Goal: Task Accomplishment & Management: Complete application form

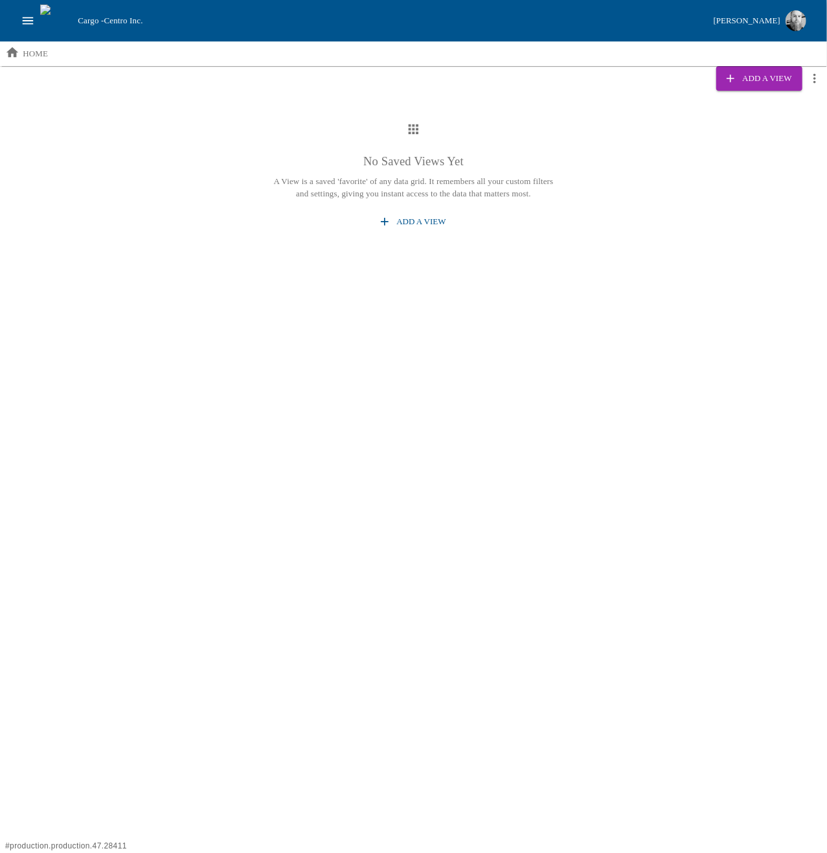
click at [23, 20] on icon "open drawer" at bounding box center [28, 21] width 14 height 14
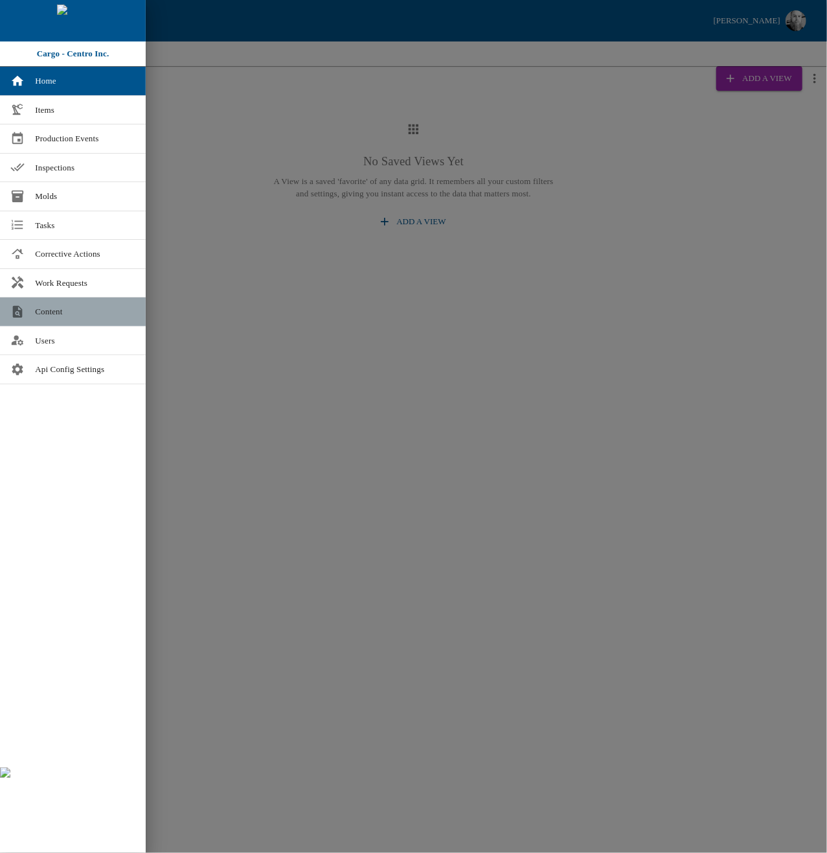
click at [56, 310] on span "Content" at bounding box center [85, 311] width 100 height 13
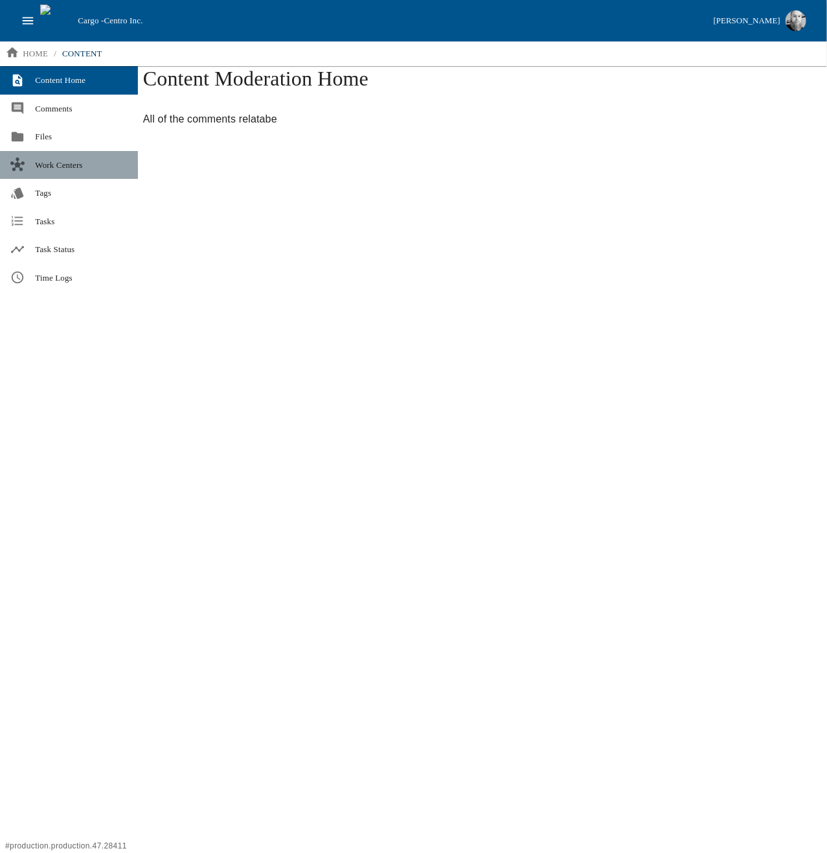
click at [70, 165] on span "Work Centers" at bounding box center [81, 165] width 93 height 13
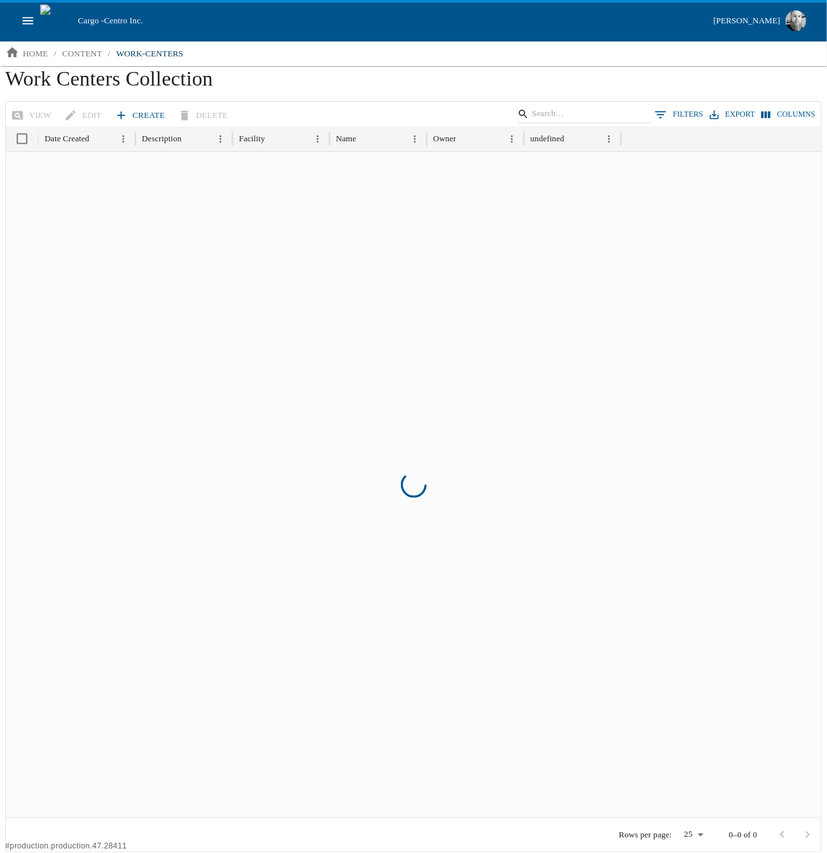
click at [138, 114] on link "Create" at bounding box center [141, 115] width 58 height 23
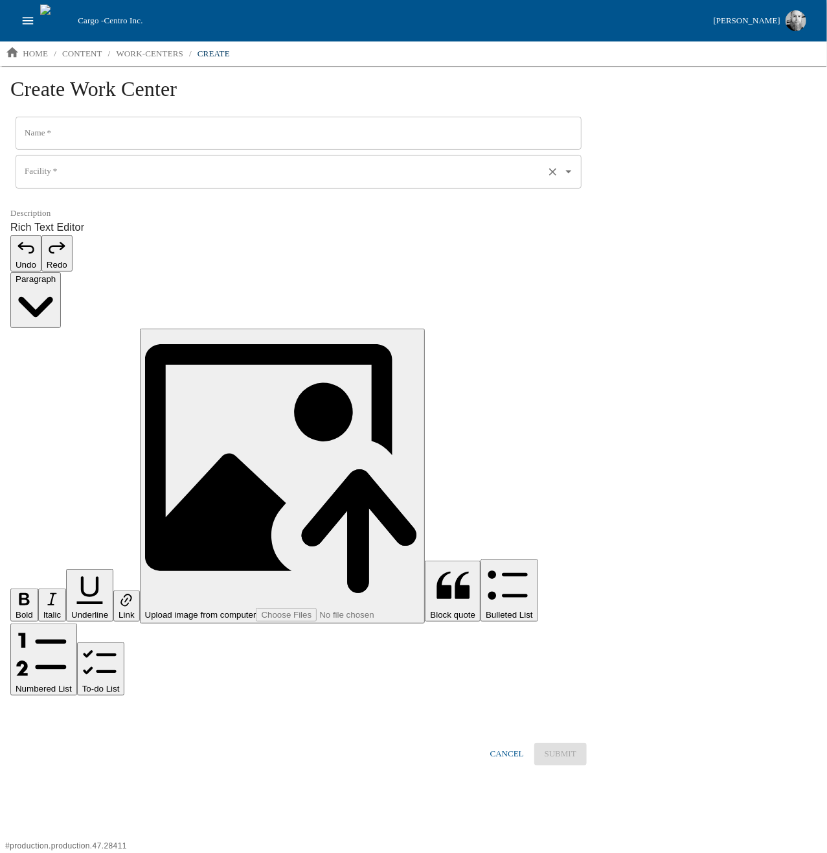
click at [66, 177] on input "Facility   *" at bounding box center [280, 172] width 518 height 22
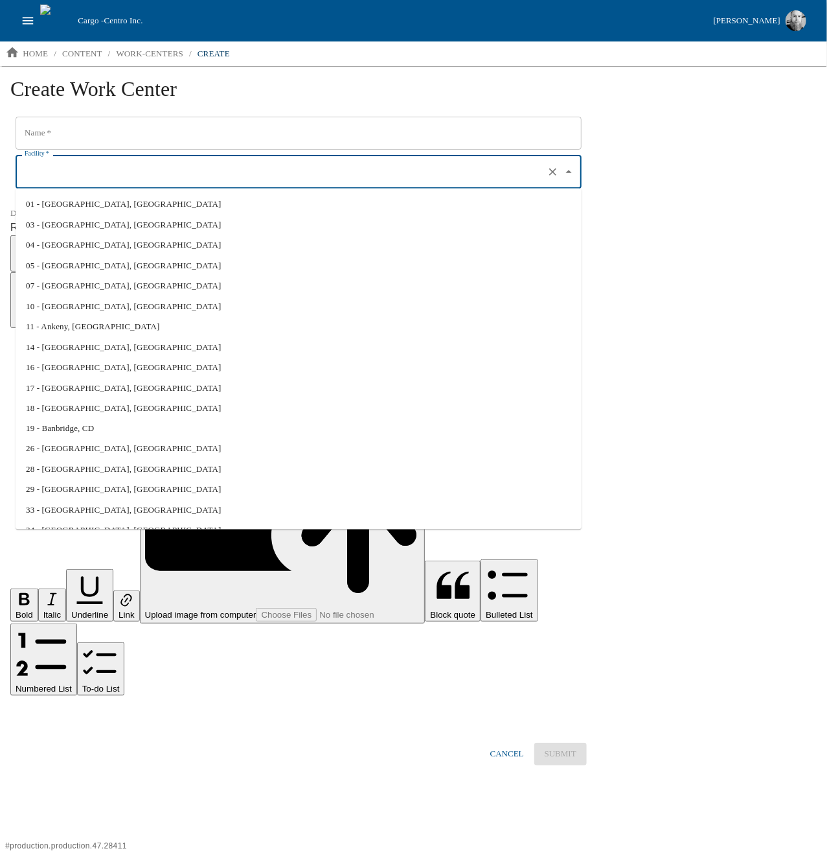
click at [321, 614] on html "Cargo - Centro Inc. [PERSON_NAME] home / content / work-centers / create Create…" at bounding box center [413, 393] width 827 height 786
click at [124, 179] on input "Facility   *" at bounding box center [280, 172] width 518 height 22
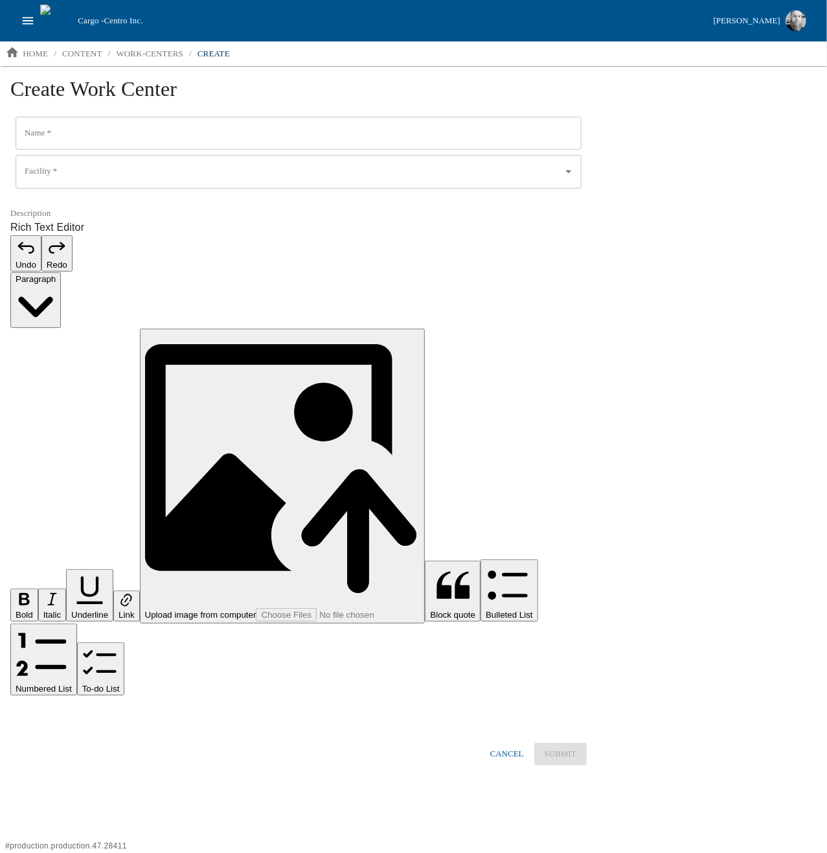
click at [361, 624] on html "Cargo - Centro Inc. [PERSON_NAME] home / content / work-centers / create Create…" at bounding box center [413, 393] width 827 height 786
click at [307, 591] on html "Cargo - Centro Inc. [PERSON_NAME] home / content / work-centers / create Create…" at bounding box center [413, 393] width 827 height 786
click at [454, 553] on html "Cargo - Centro Inc. [PERSON_NAME] home / content / work-centers / create Create…" at bounding box center [413, 393] width 827 height 786
click at [87, 177] on input "Facility   *" at bounding box center [280, 172] width 518 height 22
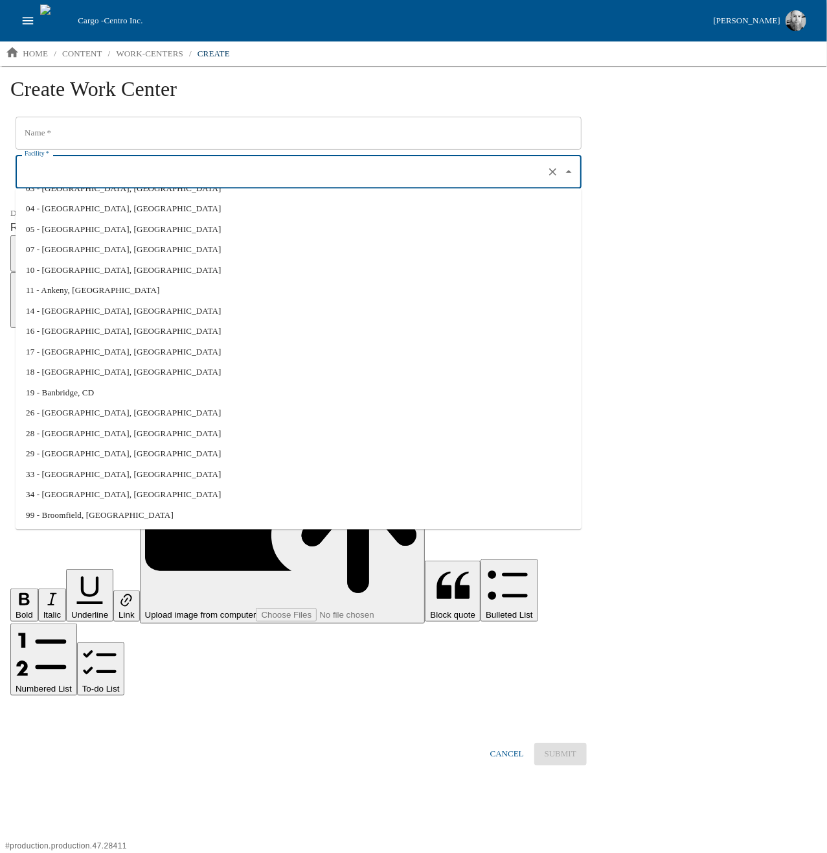
click at [313, 626] on html "Cargo - Centro Inc. [PERSON_NAME] home / content / work-centers / create Create…" at bounding box center [413, 393] width 827 height 786
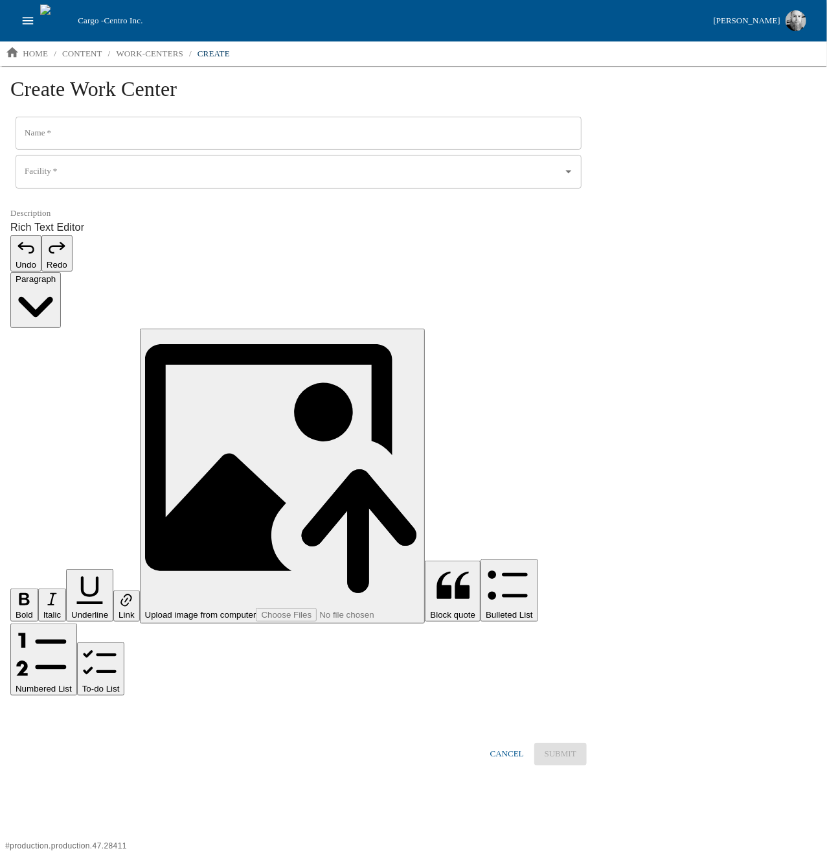
click at [313, 634] on html "Cargo - Centro Inc. [PERSON_NAME] home / content / work-centers / create Create…" at bounding box center [413, 393] width 827 height 786
click at [264, 580] on html "Cargo - Centro Inc. [PERSON_NAME] home / content / work-centers / create Create…" at bounding box center [413, 393] width 827 height 786
click at [378, 400] on html "Cargo - Centro Inc. [PERSON_NAME] home / content / work-centers / create Create…" at bounding box center [413, 393] width 827 height 786
click at [95, 176] on input "Facility   *" at bounding box center [280, 172] width 518 height 22
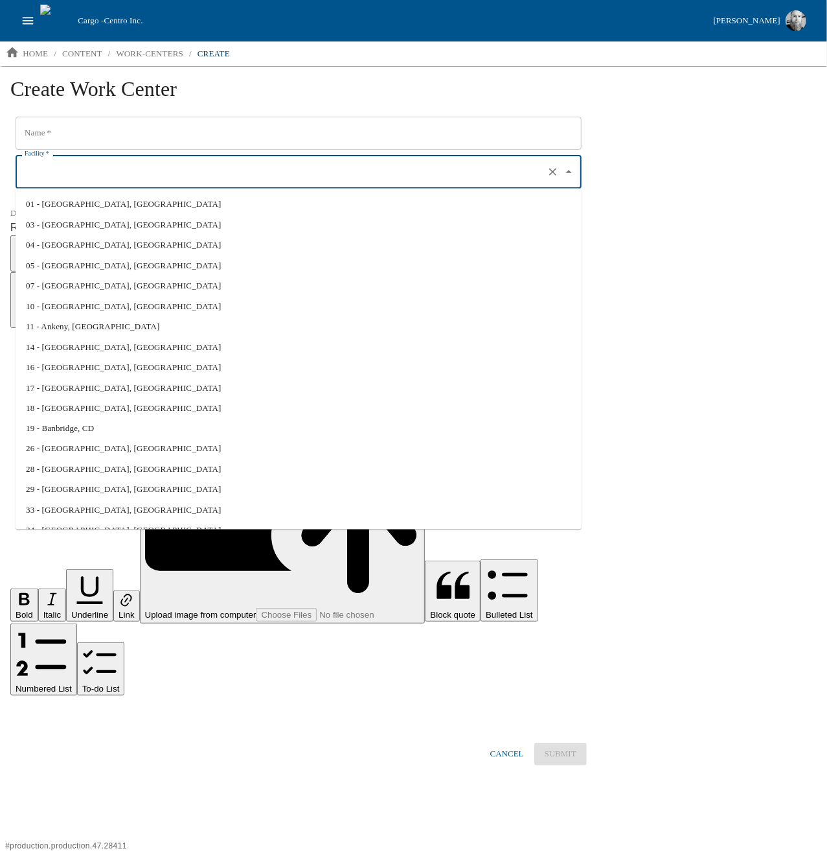
click at [80, 208] on li "01 - [GEOGRAPHIC_DATA], [GEOGRAPHIC_DATA]" at bounding box center [299, 204] width 566 height 21
type input "01 - [GEOGRAPHIC_DATA], [GEOGRAPHIC_DATA]"
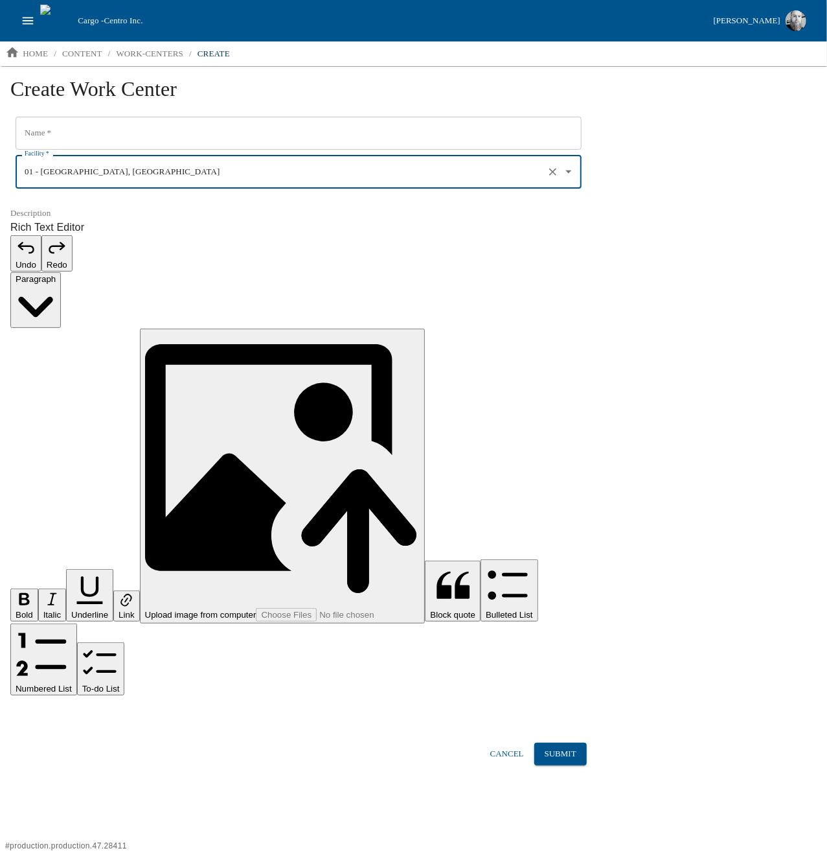
click at [553, 172] on icon "Clear" at bounding box center [552, 171] width 7 height 7
click at [260, 459] on html "Cargo - Centro Inc. [PERSON_NAME] home / content / work-centers / create Create…" at bounding box center [413, 393] width 827 height 786
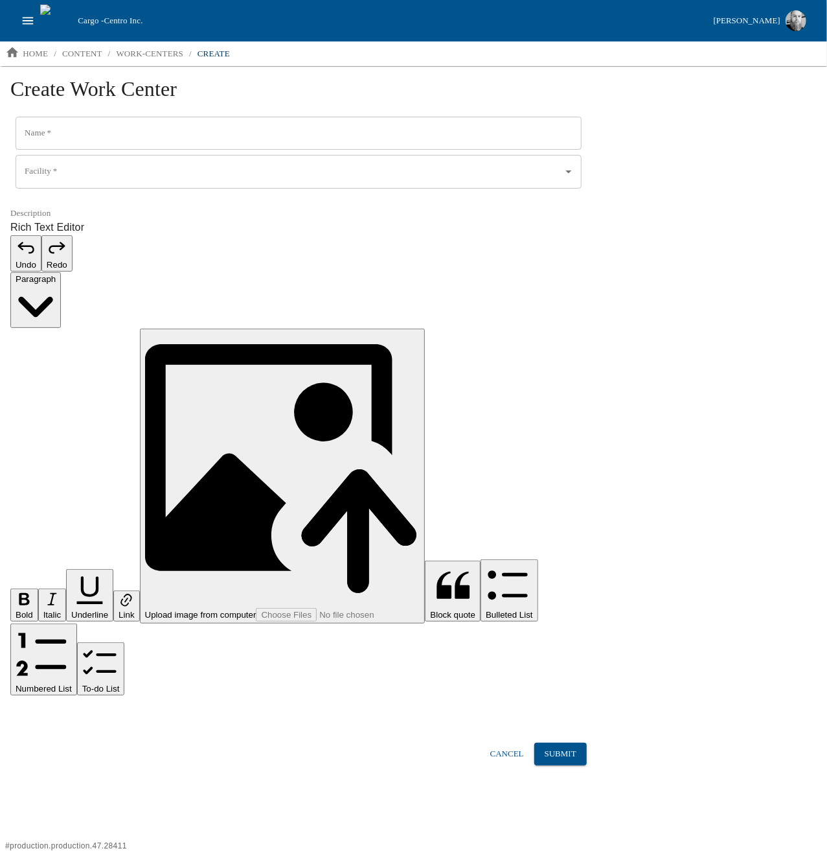
click at [98, 176] on input "Facility   *" at bounding box center [288, 172] width 535 height 22
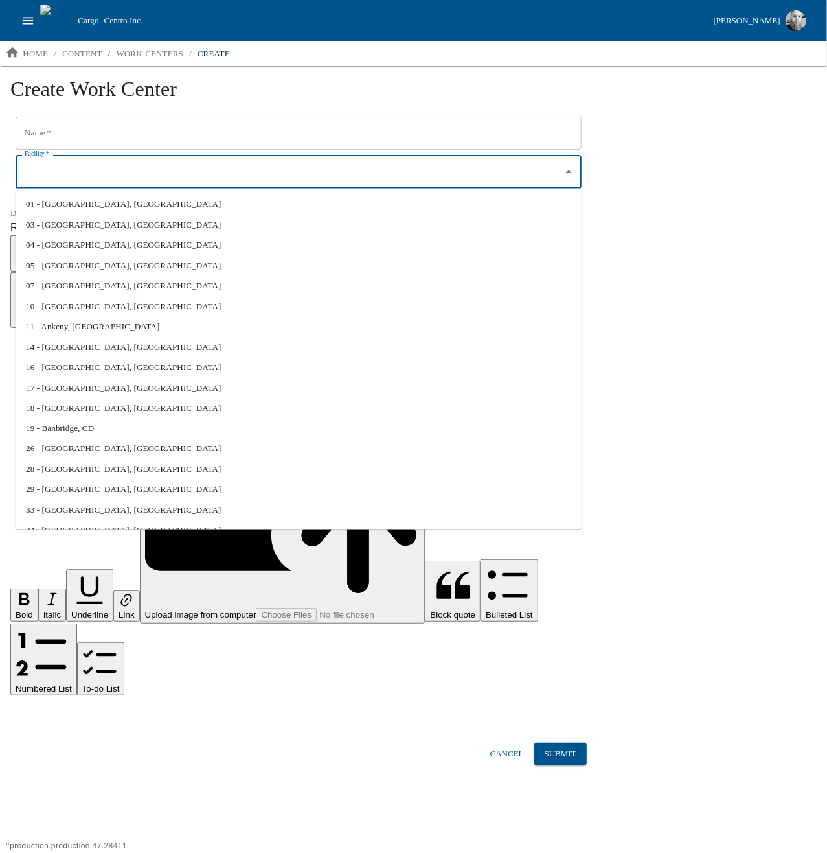
click at [333, 625] on html "Cargo - Centro Inc. [PERSON_NAME] home / content / work-centers / create Create…" at bounding box center [413, 393] width 827 height 786
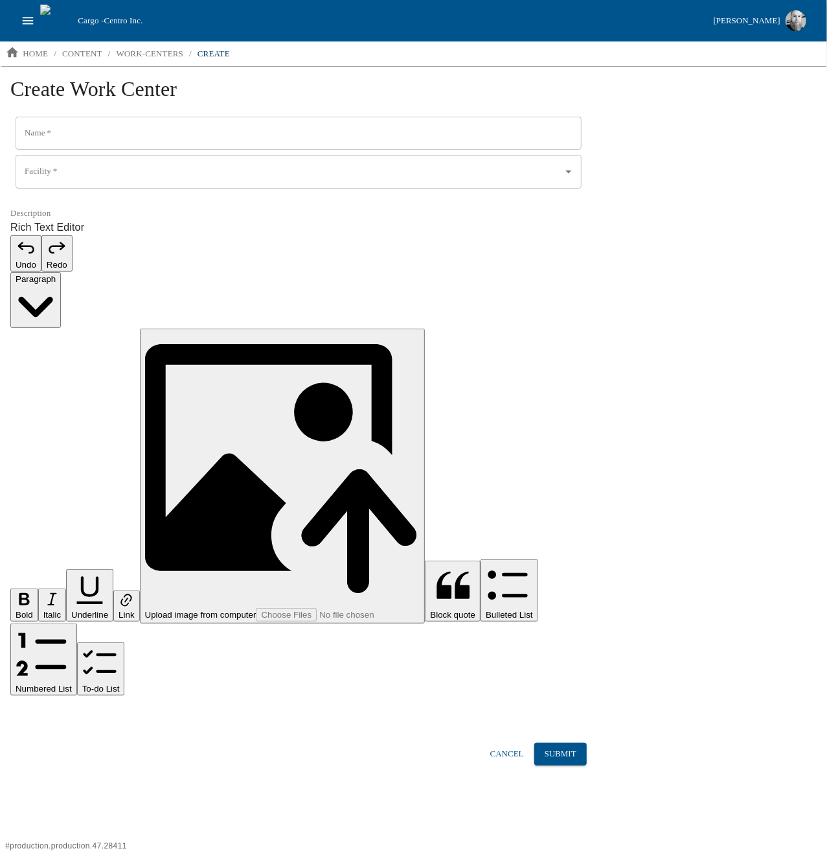
click at [297, 569] on html "Cargo - Centro Inc. [PERSON_NAME] home / content / work-centers / create Create…" at bounding box center [413, 393] width 827 height 786
click at [38, 213] on label "Description" at bounding box center [298, 213] width 577 height 12
click at [405, 578] on html "Cargo - Centro Inc. [PERSON_NAME] home / content / work-centers / create Create…" at bounding box center [413, 393] width 827 height 786
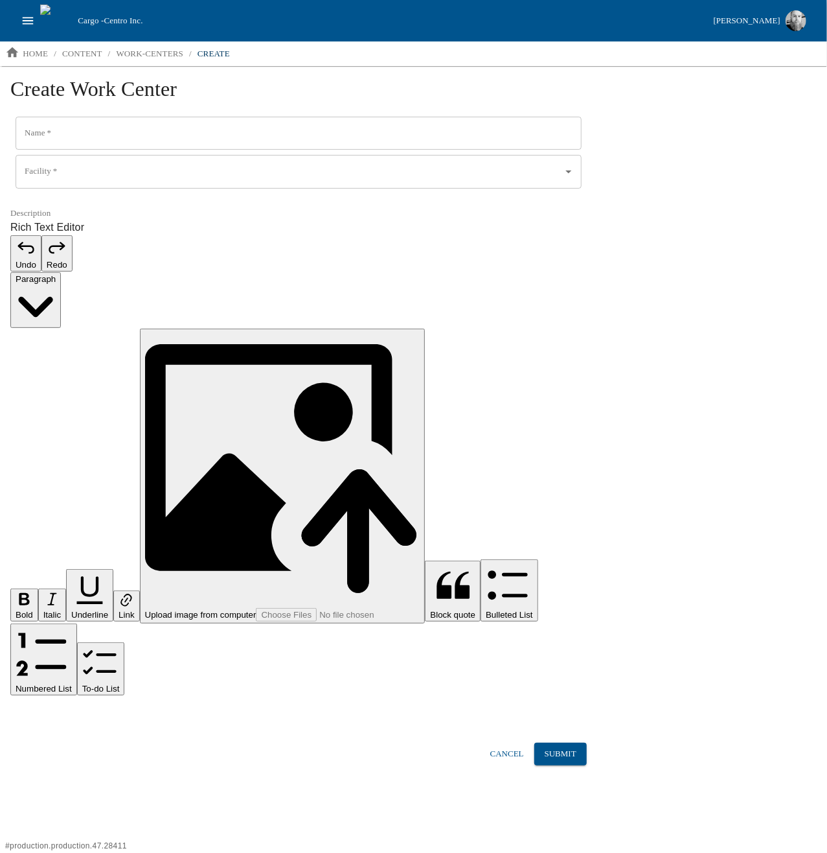
click at [281, 533] on html "Cargo - Centro Inc. [PERSON_NAME] home / content / work-centers / create Create…" at bounding box center [413, 393] width 827 height 786
click at [92, 52] on p "content" at bounding box center [82, 53] width 40 height 13
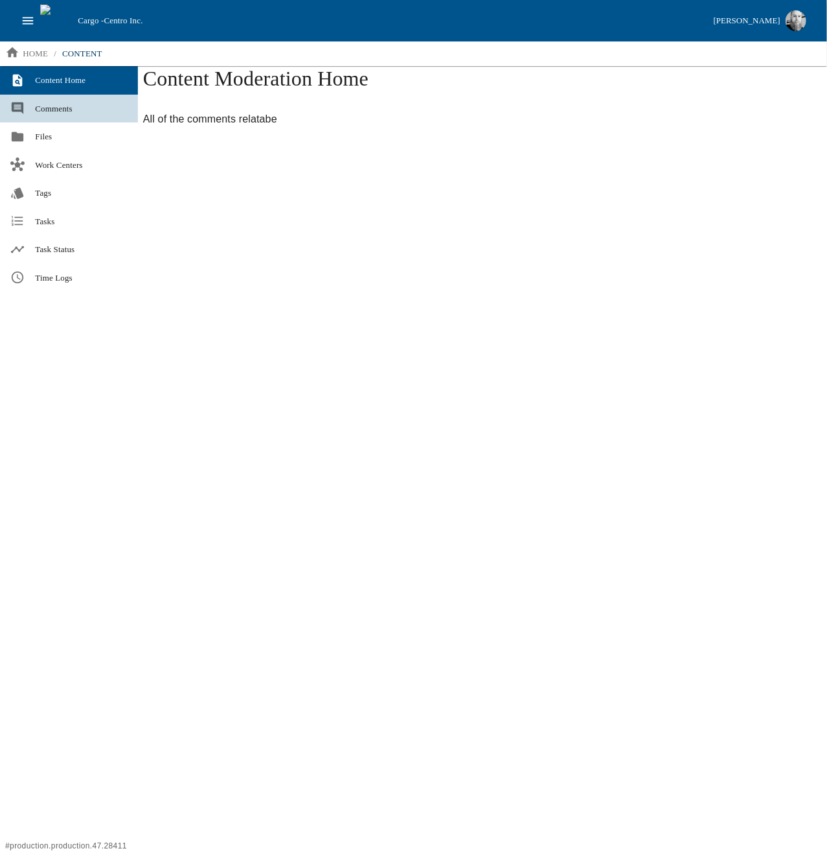
click at [63, 119] on link "Comments" at bounding box center [69, 109] width 138 height 29
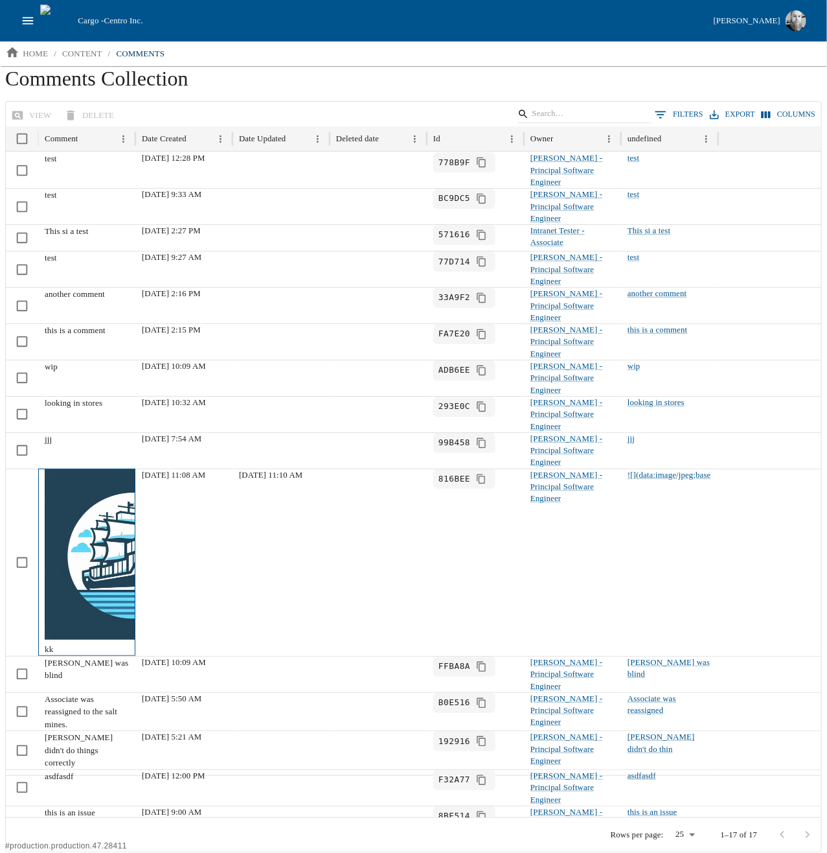
click at [97, 478] on img at bounding box center [130, 554] width 170 height 170
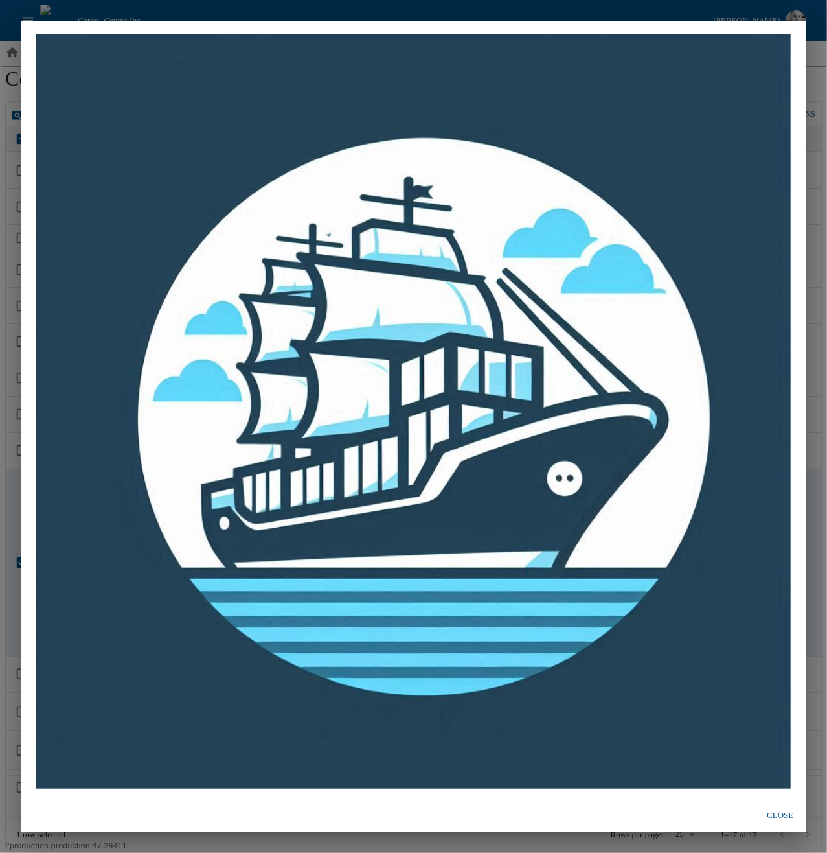
click at [783, 810] on button "Close" at bounding box center [780, 815] width 41 height 23
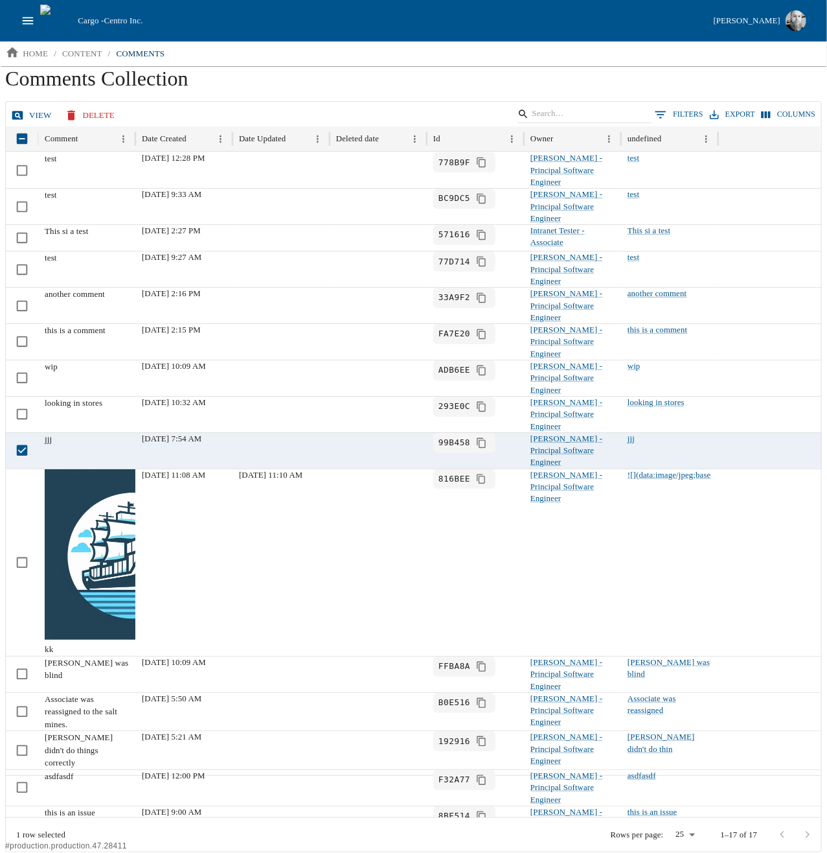
click at [29, 112] on link "View" at bounding box center [32, 115] width 49 height 23
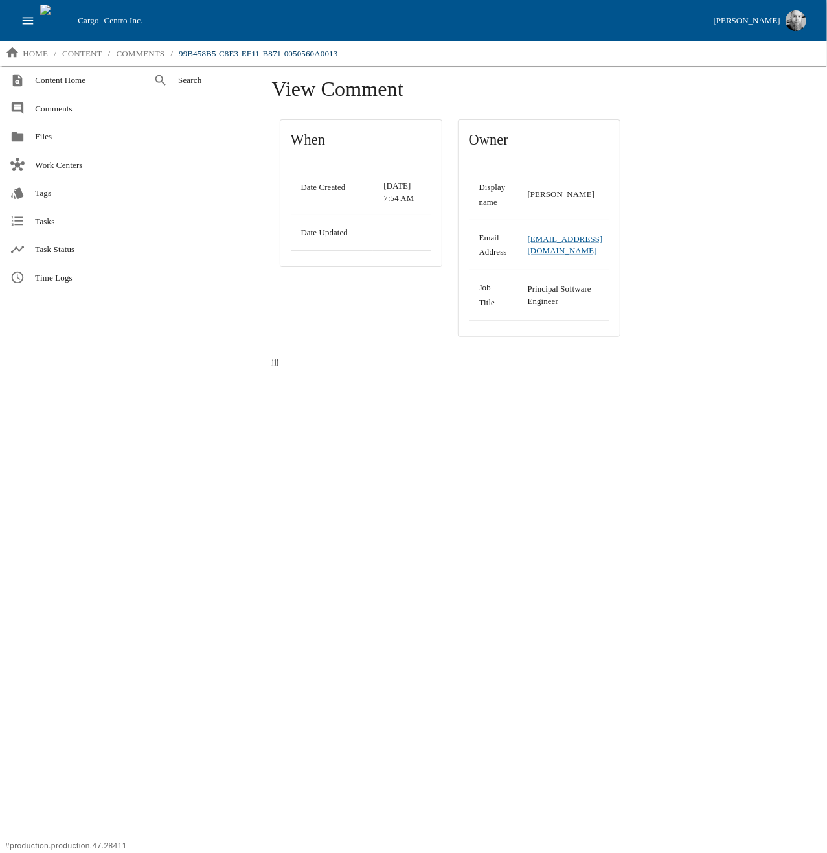
click at [320, 502] on div "View Comment When Date Created [DATE] 7:54 AM Date Updated Owner Display name […" at bounding box center [540, 459] width 566 height 786
